Goal: Task Accomplishment & Management: Manage account settings

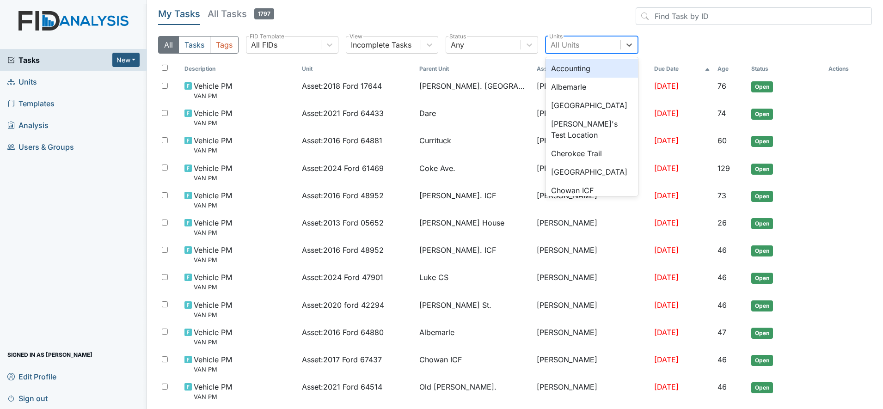
click at [563, 44] on div "All Units" at bounding box center [565, 44] width 29 height 11
click at [560, 86] on div "Albemarle" at bounding box center [592, 87] width 93 height 19
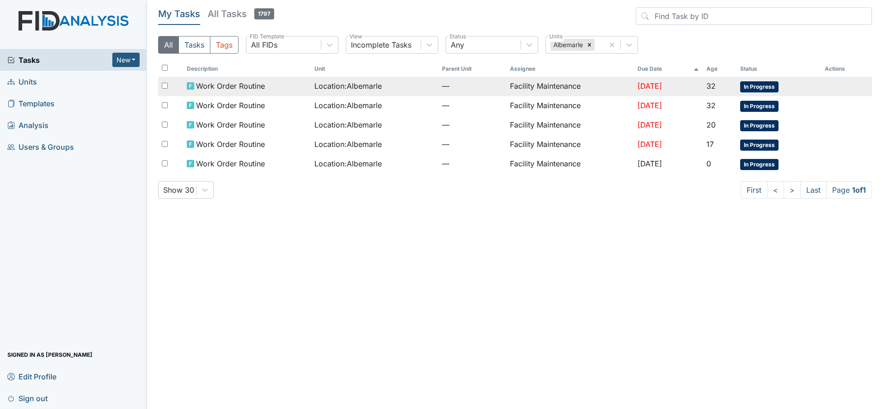
click at [554, 81] on td "Facility Maintenance" at bounding box center [570, 86] width 128 height 19
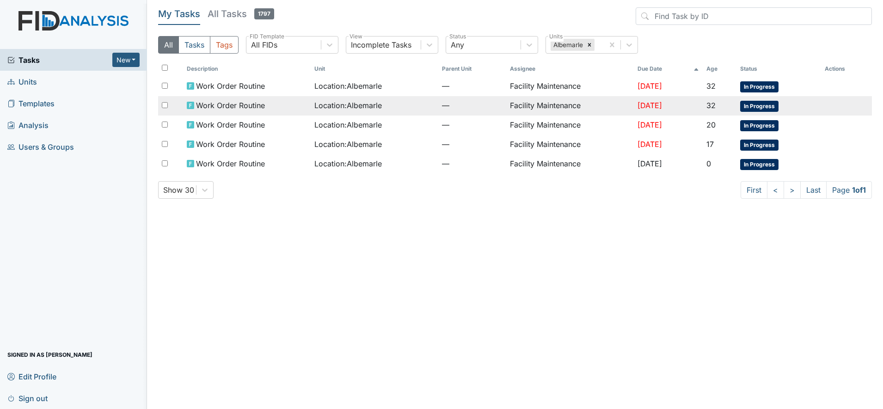
click at [241, 100] on span "Work Order Routine" at bounding box center [230, 105] width 69 height 11
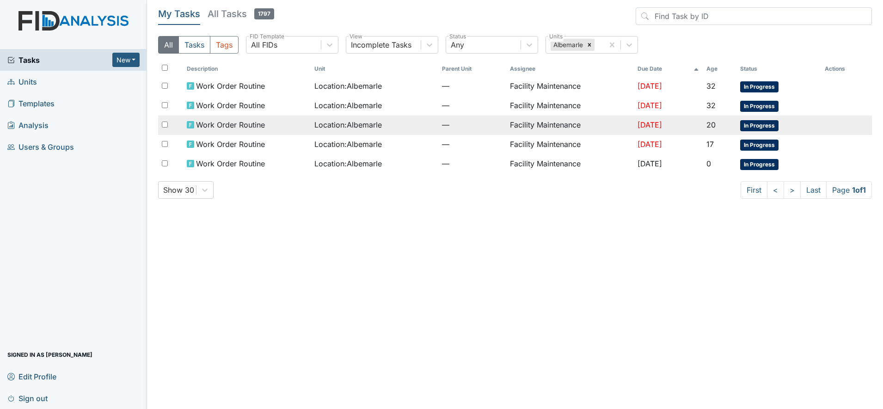
click at [223, 124] on span "Work Order Routine" at bounding box center [230, 124] width 69 height 11
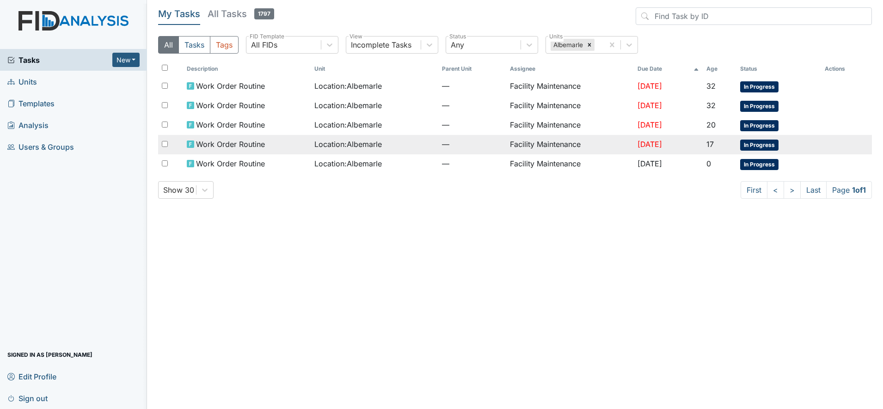
click at [230, 142] on span "Work Order Routine" at bounding box center [230, 144] width 69 height 11
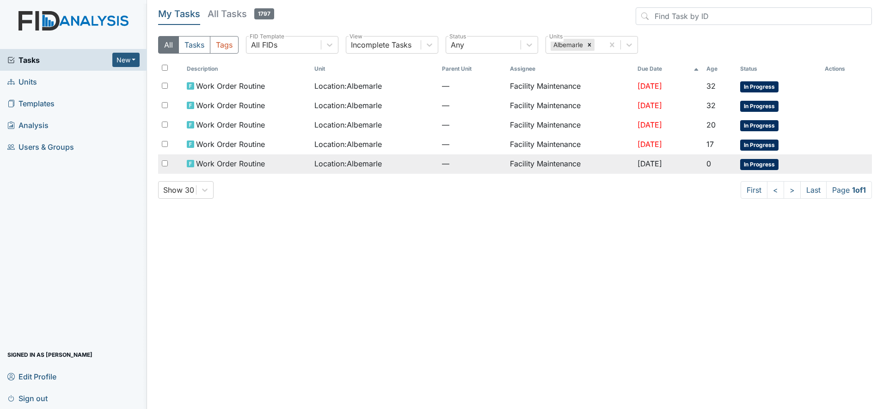
click at [330, 161] on span "Location : Albemarle" at bounding box center [349, 163] width 68 height 11
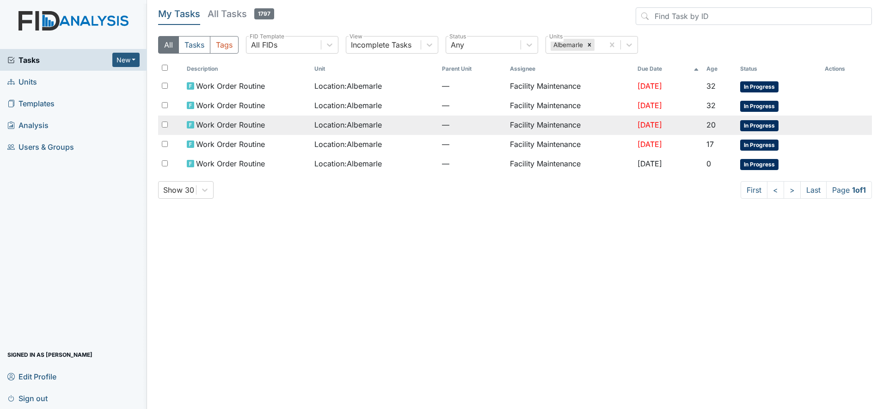
click at [213, 124] on span "Work Order Routine" at bounding box center [230, 124] width 69 height 11
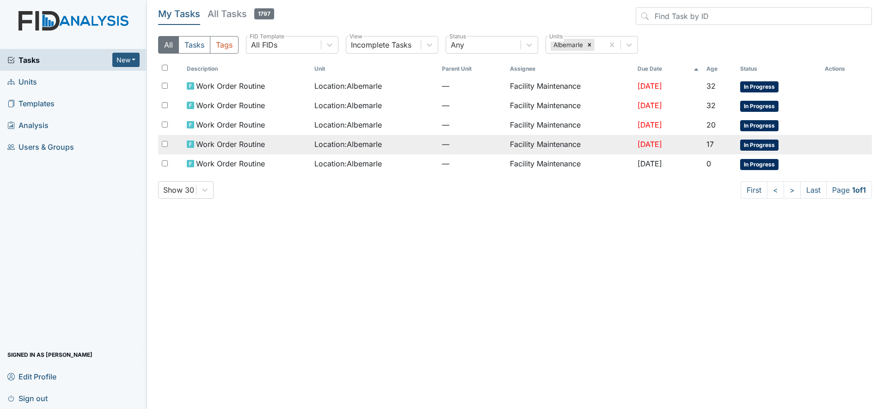
click at [241, 138] on td "Work Order Routine" at bounding box center [247, 144] width 128 height 19
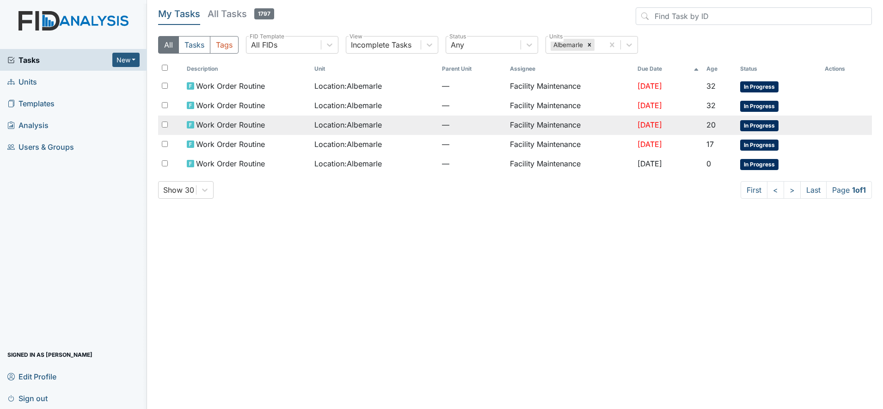
click at [246, 122] on span "Work Order Routine" at bounding box center [230, 124] width 69 height 11
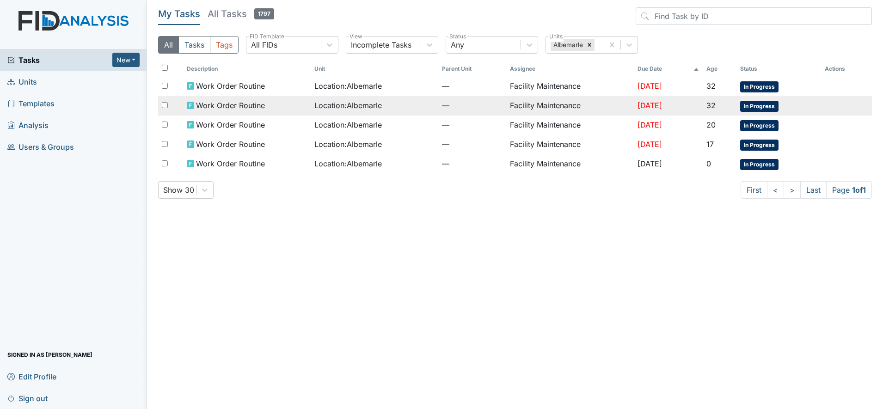
click at [229, 100] on span "Work Order Routine" at bounding box center [230, 105] width 69 height 11
click at [223, 105] on span "Work Order Routine" at bounding box center [230, 105] width 69 height 11
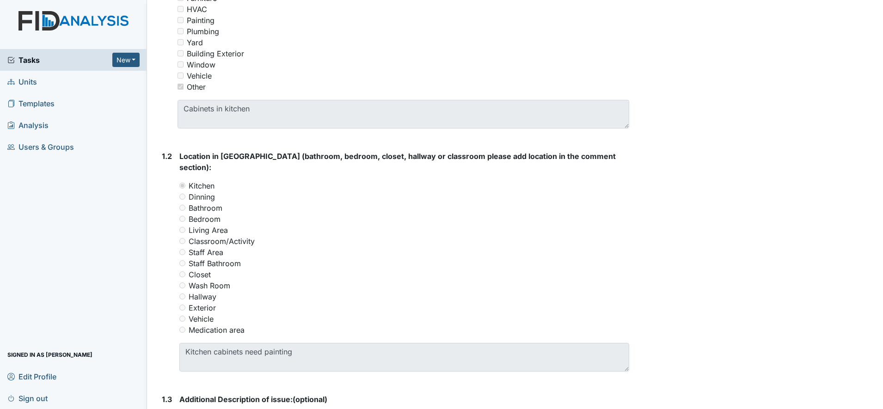
scroll to position [270, 0]
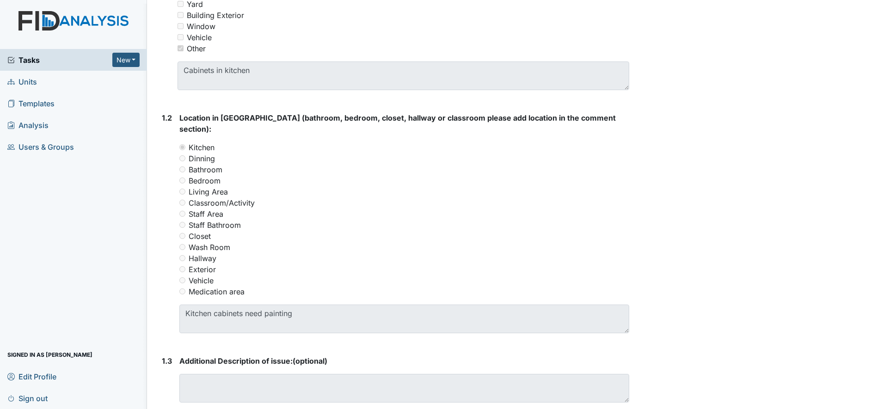
click at [874, 398] on main "Form: Work Order Routine ID: #00006679 In Progress Autosaving... Location: [GEO…" at bounding box center [515, 204] width 736 height 409
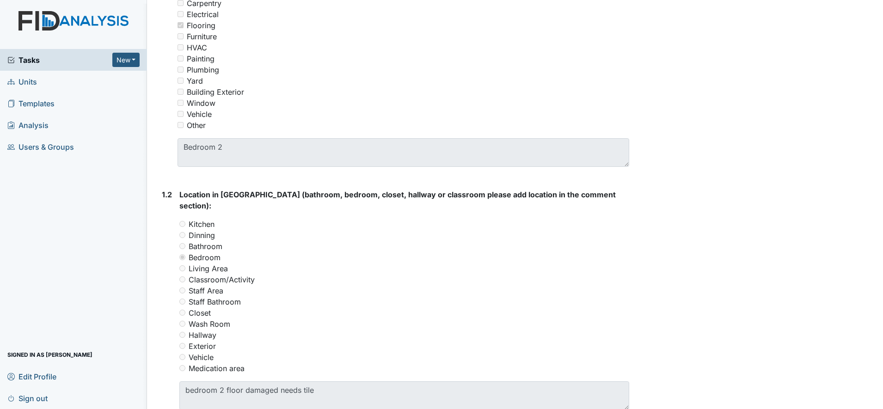
scroll to position [278, 0]
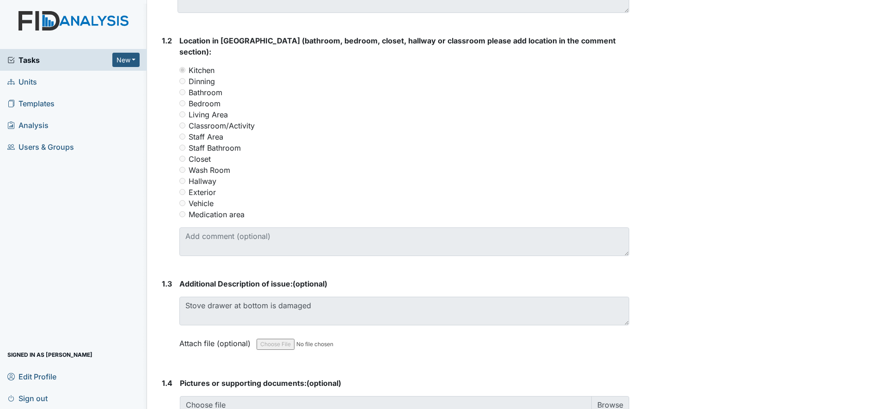
scroll to position [393, 0]
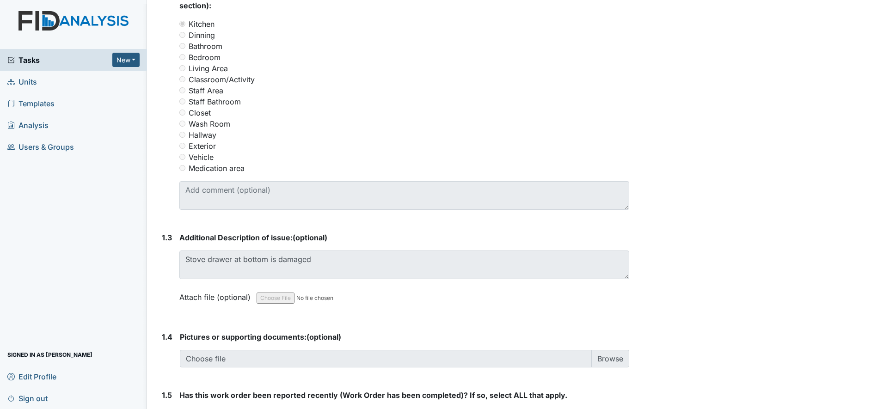
click at [154, 146] on div "Form: Work Order Routine ID: #00011420 In Progress Autosaving... Location: Albe…" at bounding box center [393, 84] width 485 height 941
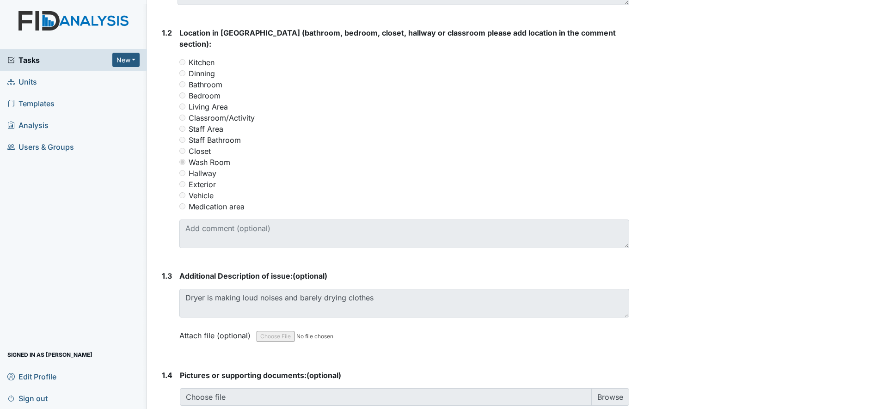
scroll to position [393, 0]
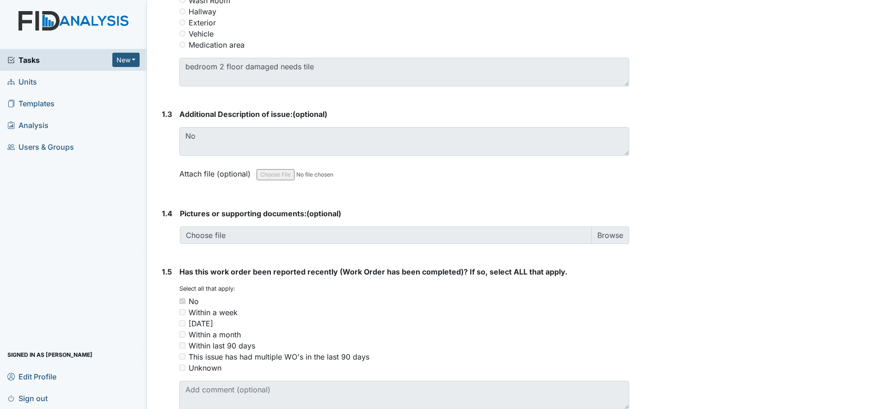
scroll to position [536, 0]
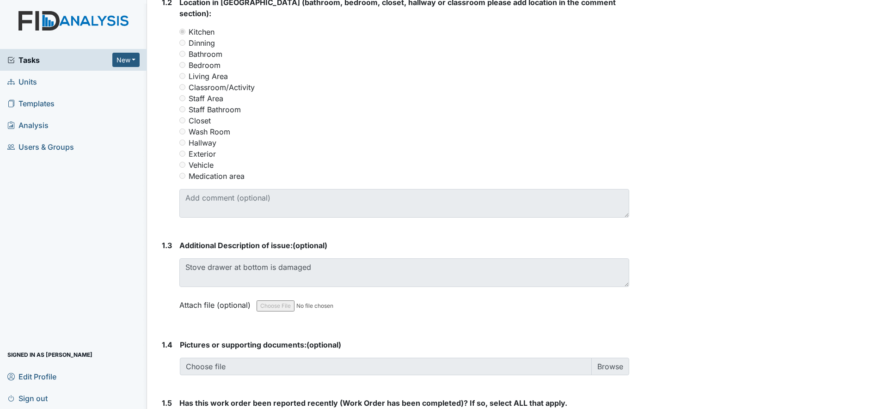
scroll to position [408, 0]
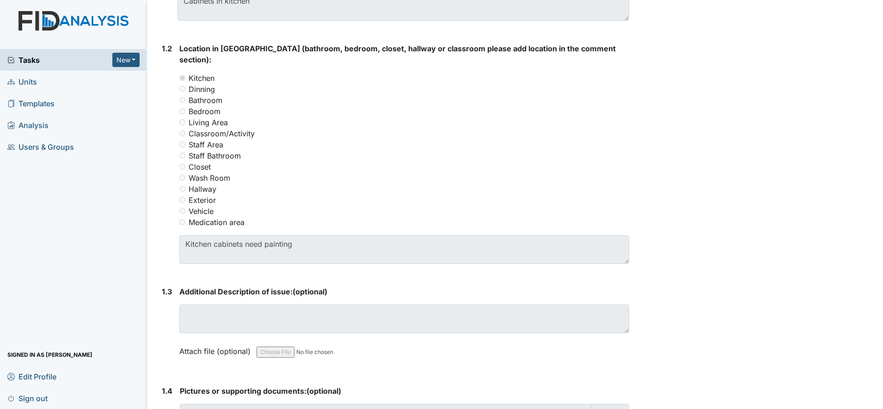
scroll to position [408, 0]
